Goal: Information Seeking & Learning: Learn about a topic

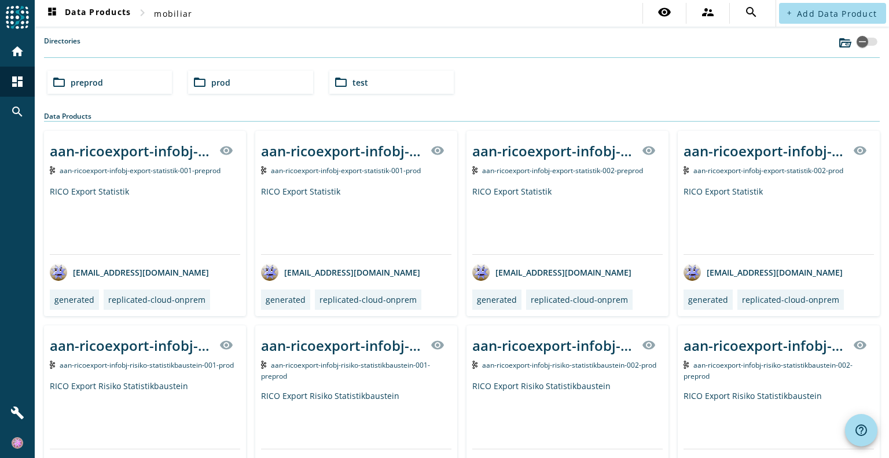
click at [264, 95] on div "folder_open preprod folder_open prod folder_open test" at bounding box center [462, 82] width 838 height 32
click at [245, 85] on div "folder_open prod" at bounding box center [250, 82] width 124 height 23
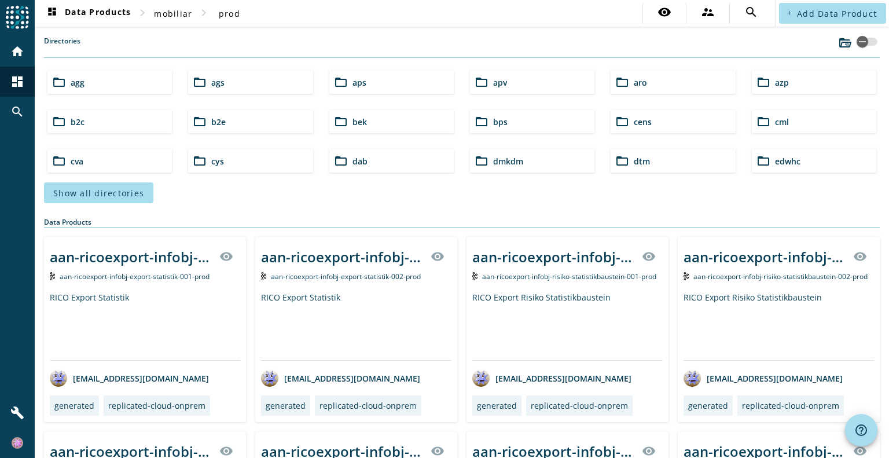
click at [547, 27] on div "dashboard Data Products chevron_right mobiliar chevron_right prod visibility su…" at bounding box center [462, 229] width 854 height 458
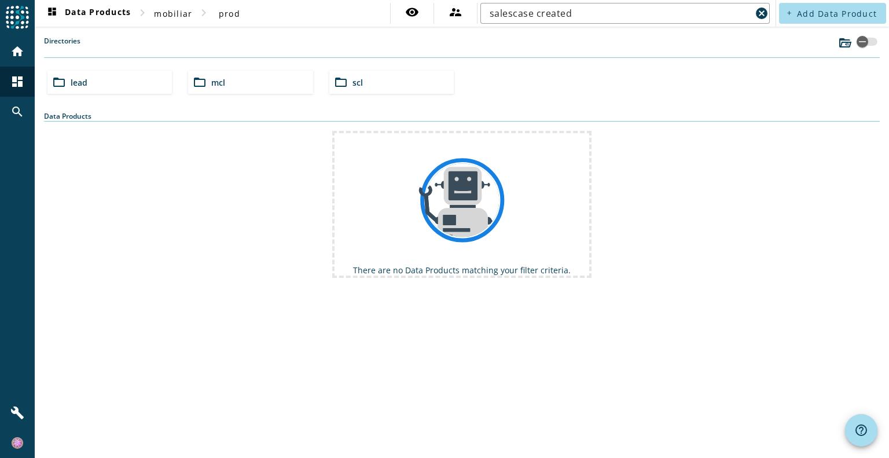
click at [87, 87] on div "folder_open lead" at bounding box center [109, 82] width 124 height 23
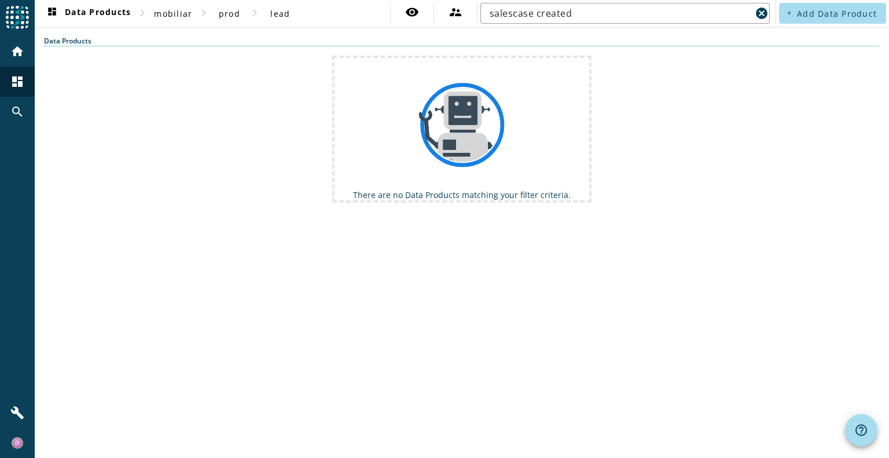
click at [616, 13] on input "salescase created" at bounding box center [620, 13] width 262 height 14
type input "salescase create"
click at [759, 13] on mat-icon "cancel" at bounding box center [761, 13] width 14 height 14
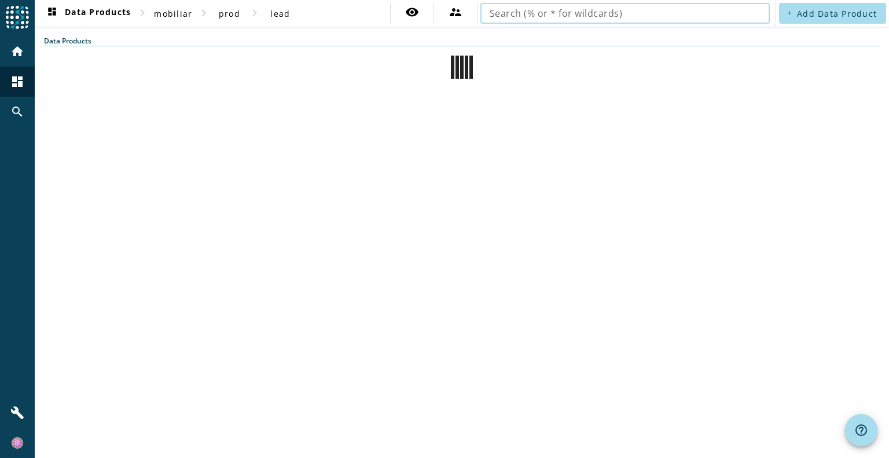
click at [215, 12] on span at bounding box center [229, 13] width 37 height 28
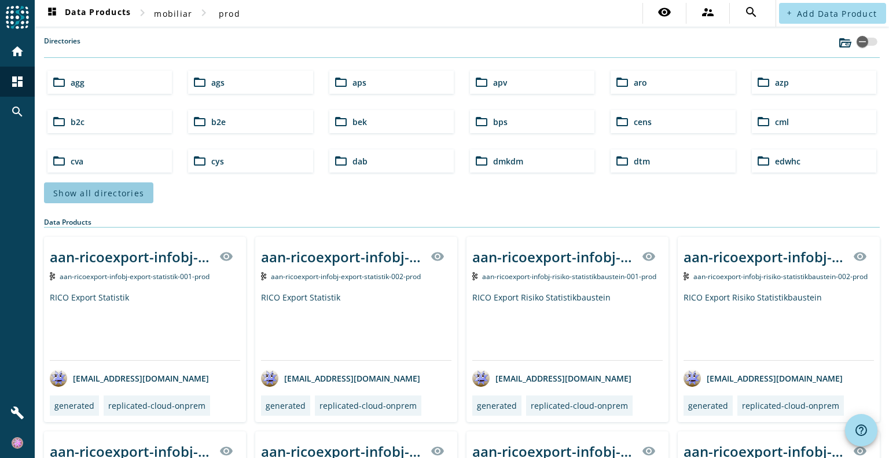
click at [128, 193] on span "Show all directories" at bounding box center [98, 192] width 91 height 11
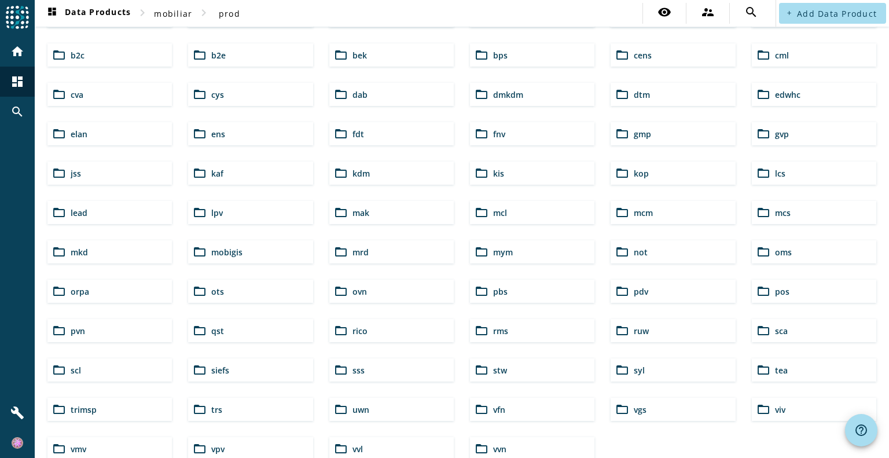
scroll to position [67, 0]
click at [67, 205] on div "folder_open lead" at bounding box center [109, 211] width 124 height 23
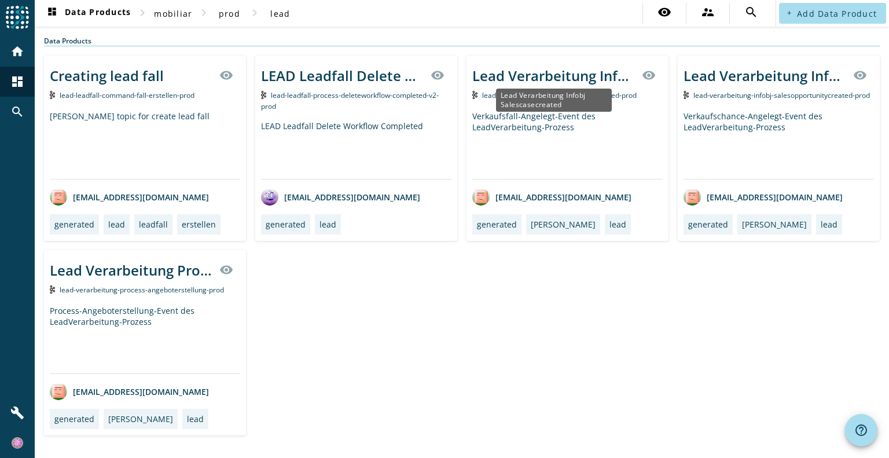
click at [548, 73] on div "Lead Verarbeitung Infobj Salescasecreated" at bounding box center [553, 75] width 163 height 19
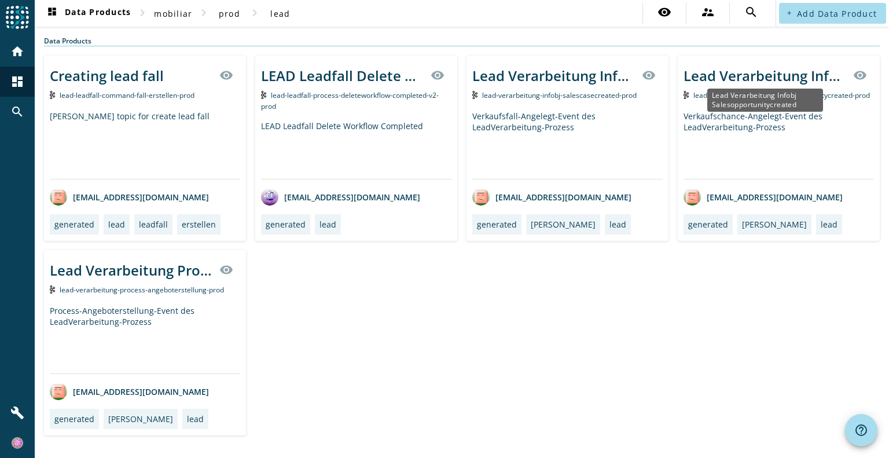
click at [756, 78] on div "Lead Verarbeitung Infobj Salesopportunitycreated" at bounding box center [764, 75] width 163 height 19
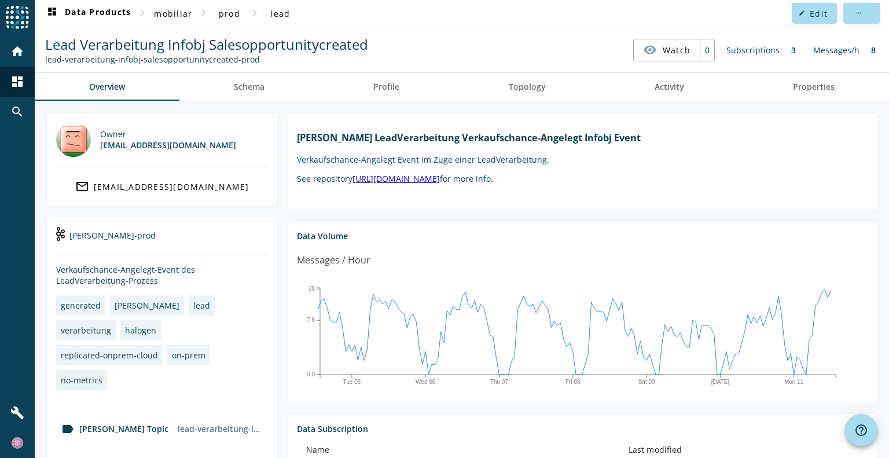
click at [264, 84] on span "Schema" at bounding box center [249, 87] width 31 height 8
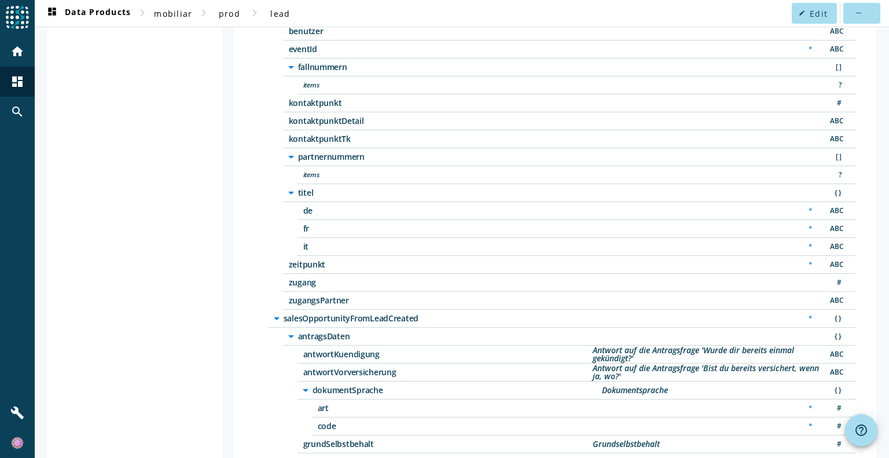
scroll to position [231, 0]
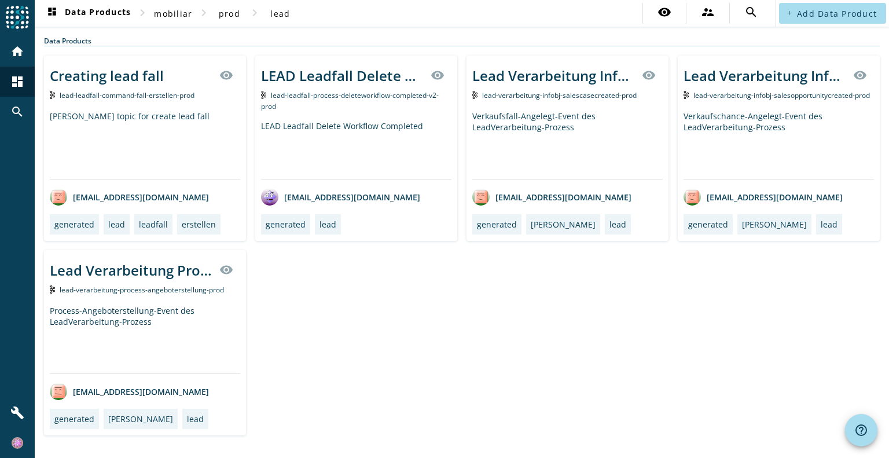
click at [508, 126] on div "Verkaufsfall-Angelegt-Event des LeadVerarbeitung-Prozess" at bounding box center [567, 145] width 190 height 68
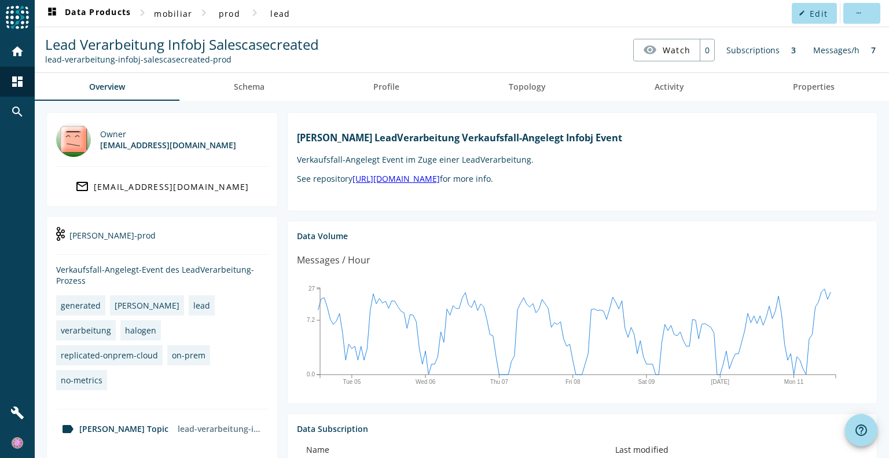
click at [254, 87] on span "Schema" at bounding box center [249, 87] width 31 height 8
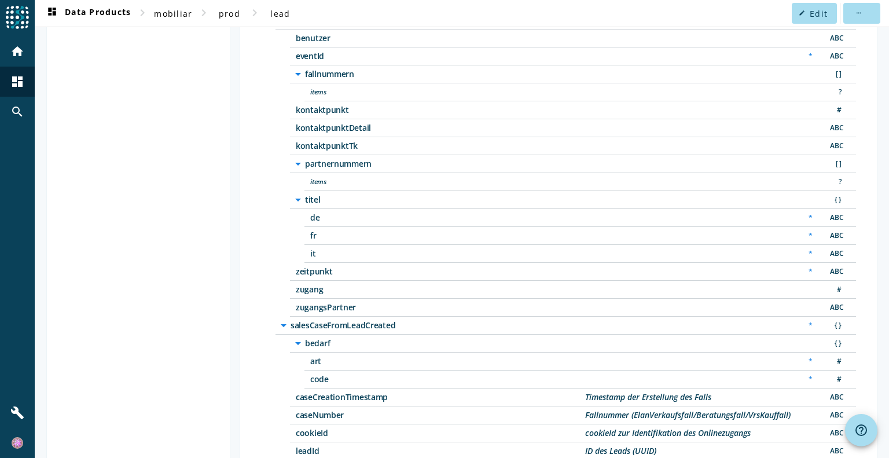
scroll to position [263, 0]
drag, startPoint x: 293, startPoint y: 106, endPoint x: 380, endPoint y: 146, distance: 95.5
click at [380, 146] on div "arrow_drop_down historienEventHeader { } benutzer ABC eventId * ABC arrow_drop_…" at bounding box center [565, 164] width 580 height 305
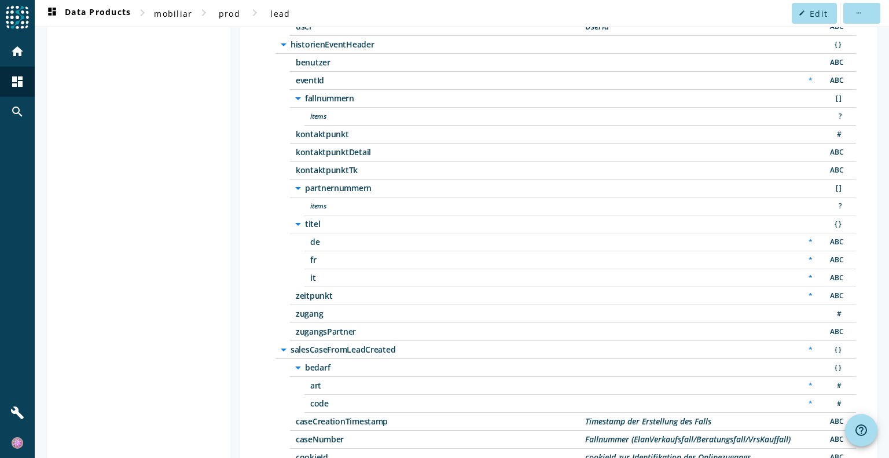
scroll to position [312, 0]
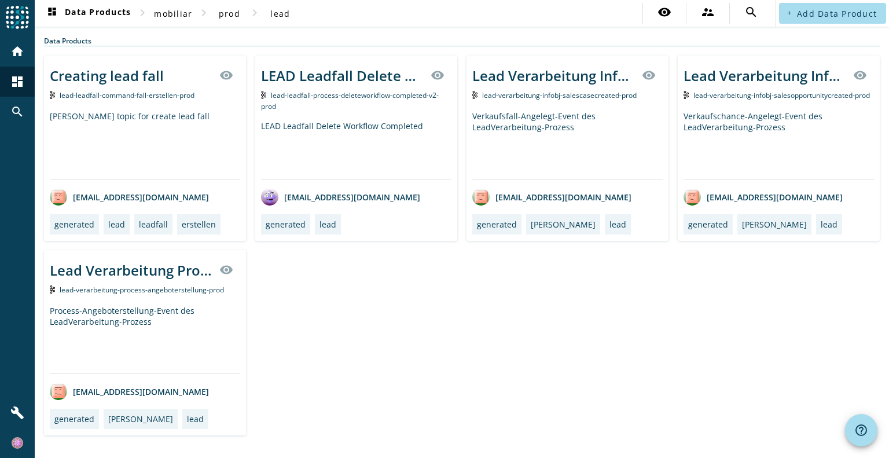
click at [763, 86] on div "Lead Verarbeitung Infobj Salesopportunitycreated visibility" at bounding box center [778, 75] width 190 height 28
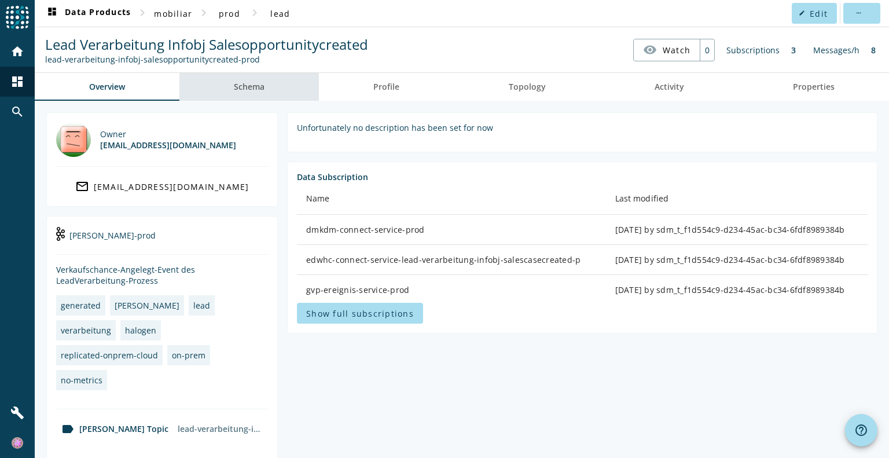
click at [252, 83] on span "Schema" at bounding box center [249, 87] width 31 height 8
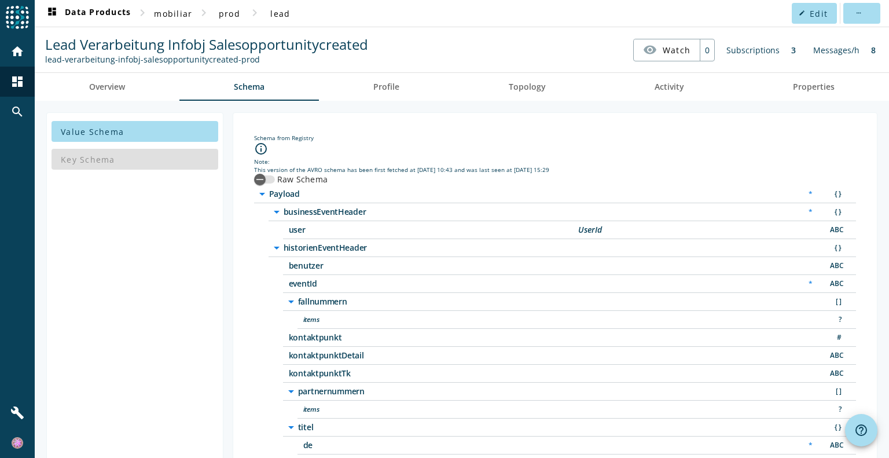
drag, startPoint x: 257, startPoint y: 63, endPoint x: 46, endPoint y: 69, distance: 210.7
click at [46, 69] on spd-actions-toolbar "Lead Verarbeitung Infobj Salesopportunitycreated lead-verarbeitung-infobj-sales…" at bounding box center [462, 49] width 854 height 45
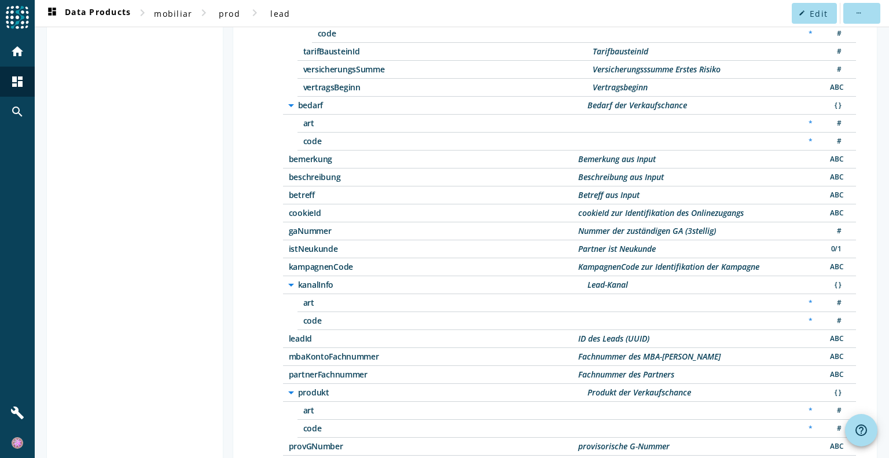
scroll to position [846, 0]
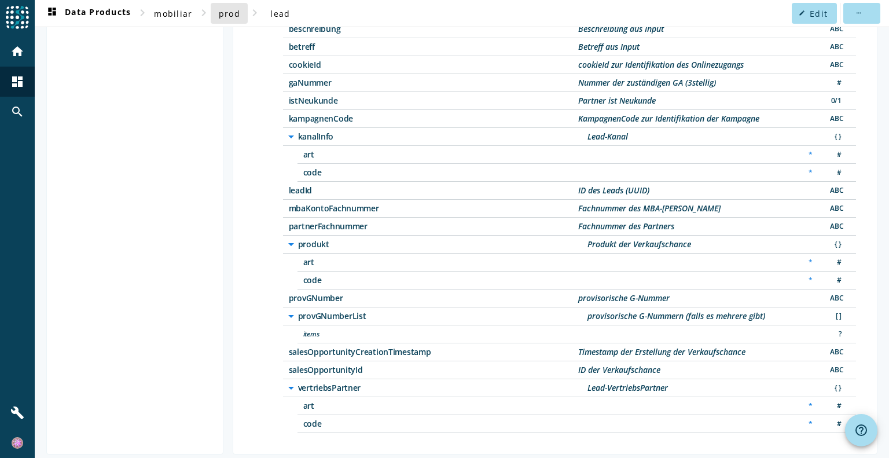
click at [228, 17] on span "prod" at bounding box center [229, 13] width 21 height 11
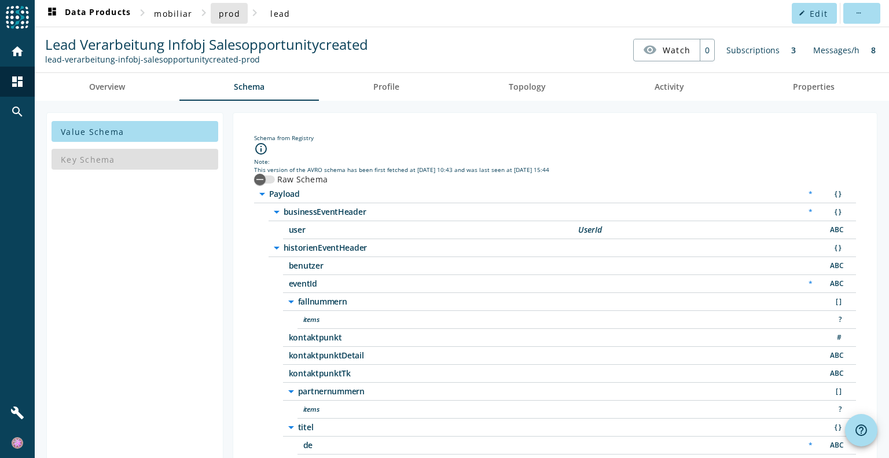
click at [225, 14] on span "prod" at bounding box center [229, 13] width 21 height 11
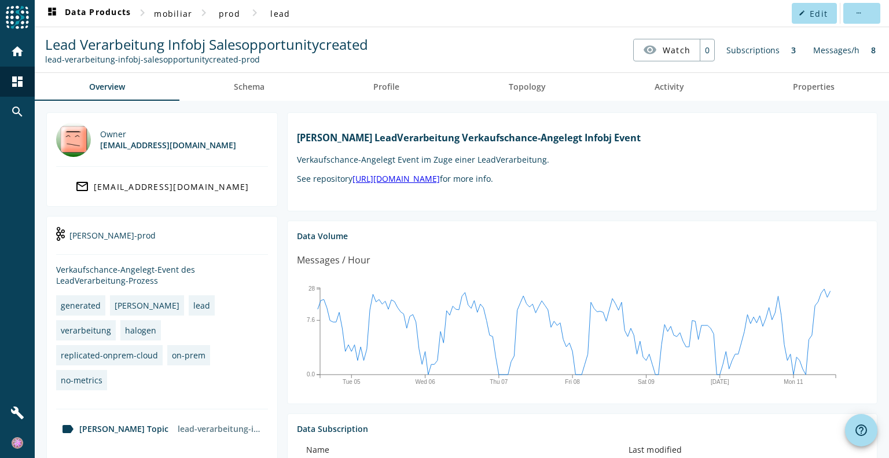
click at [282, 13] on span "lead" at bounding box center [280, 13] width 20 height 11
